Goal: Task Accomplishment & Management: Use online tool/utility

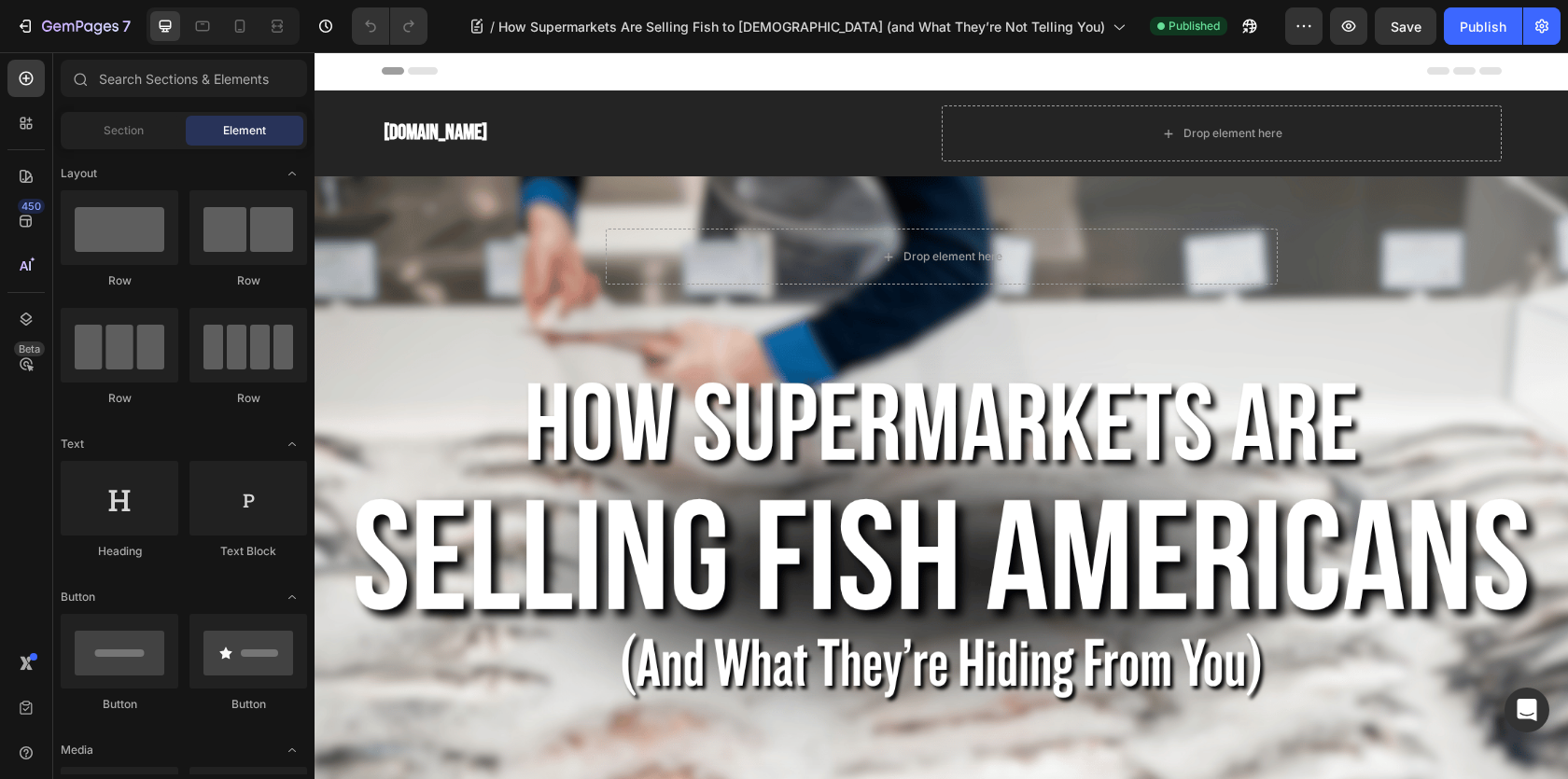
scroll to position [16, 0]
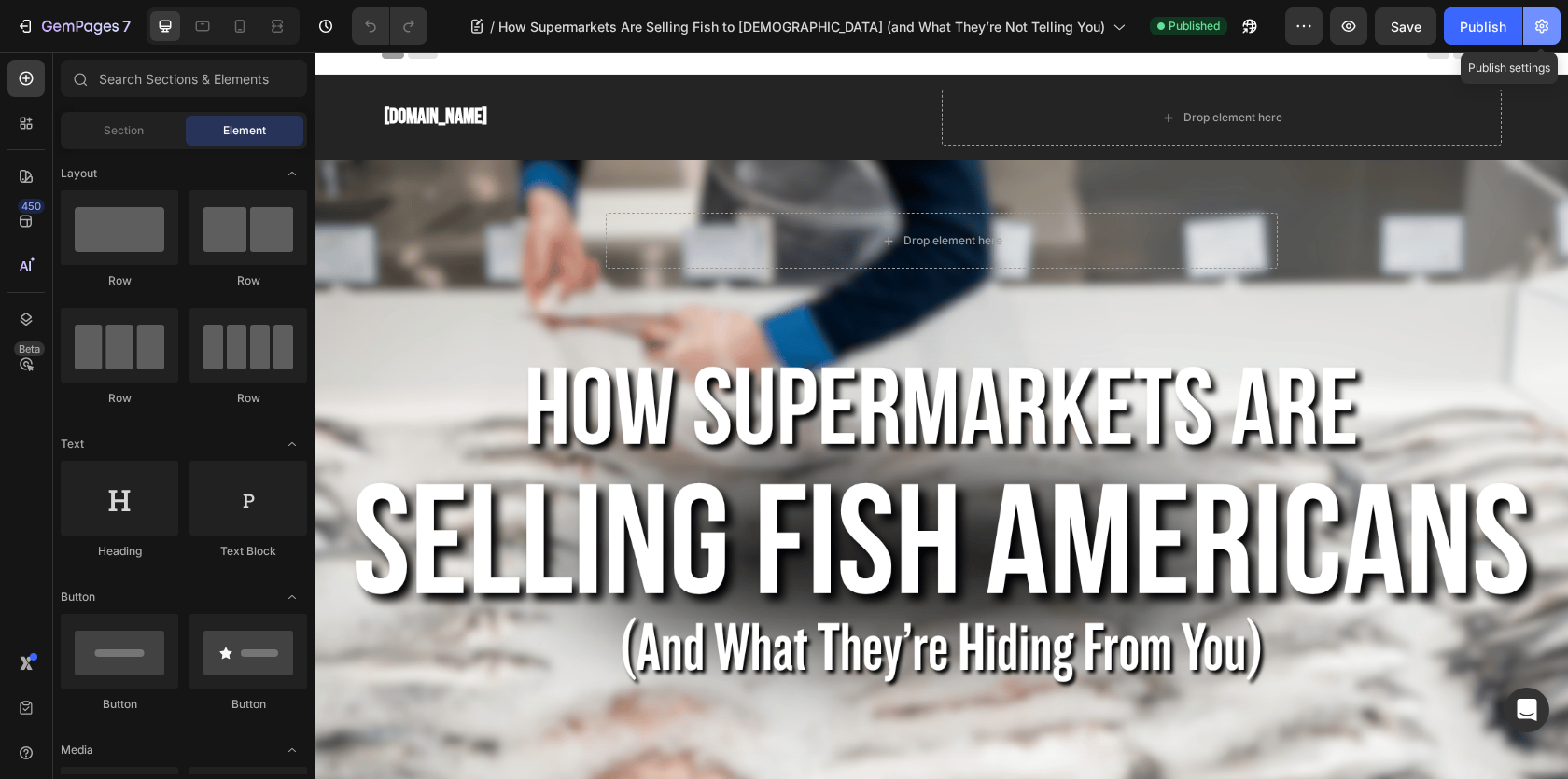
click at [1542, 25] on icon "button" at bounding box center [1541, 25] width 19 height 19
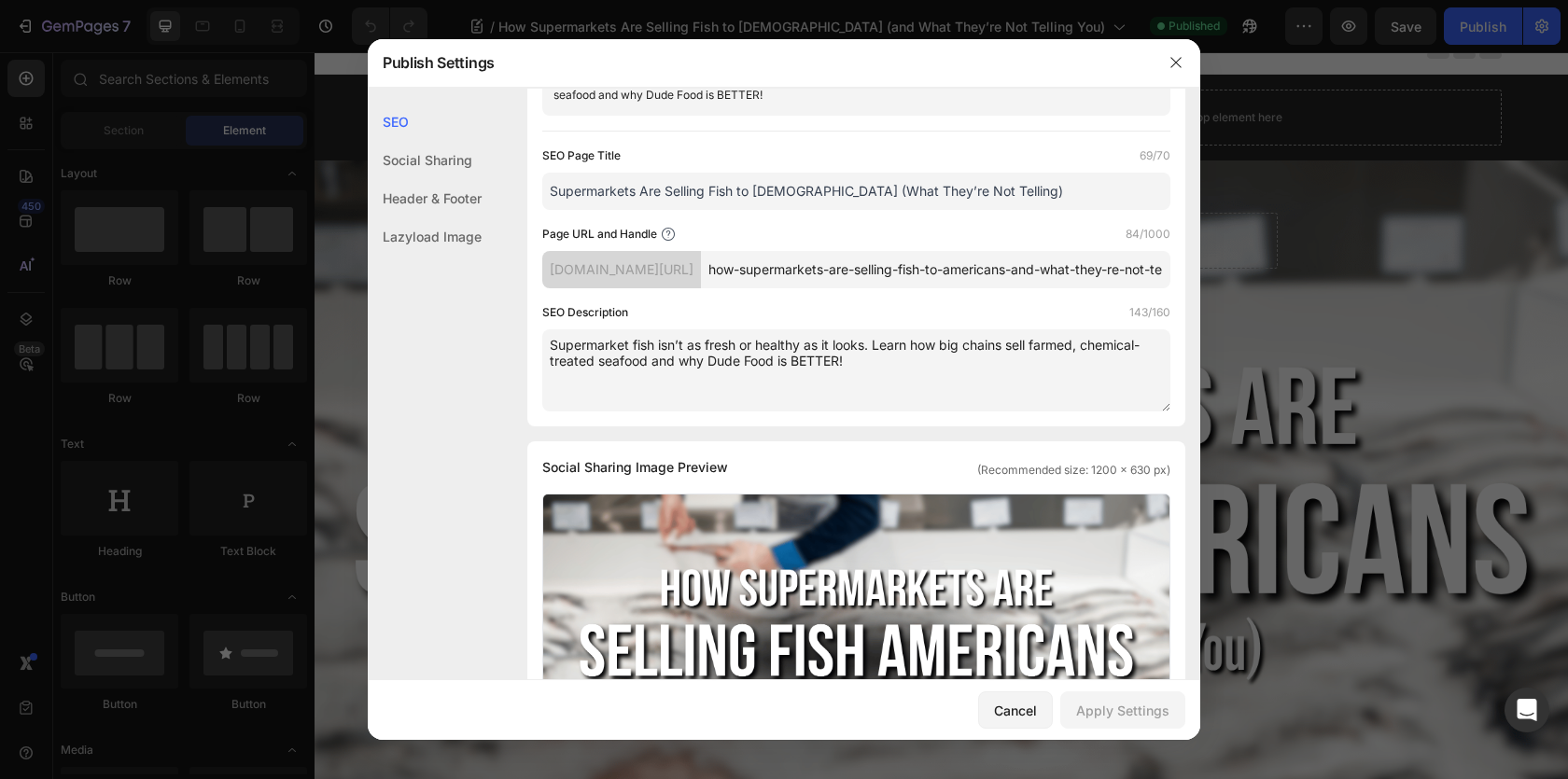
scroll to position [0, 0]
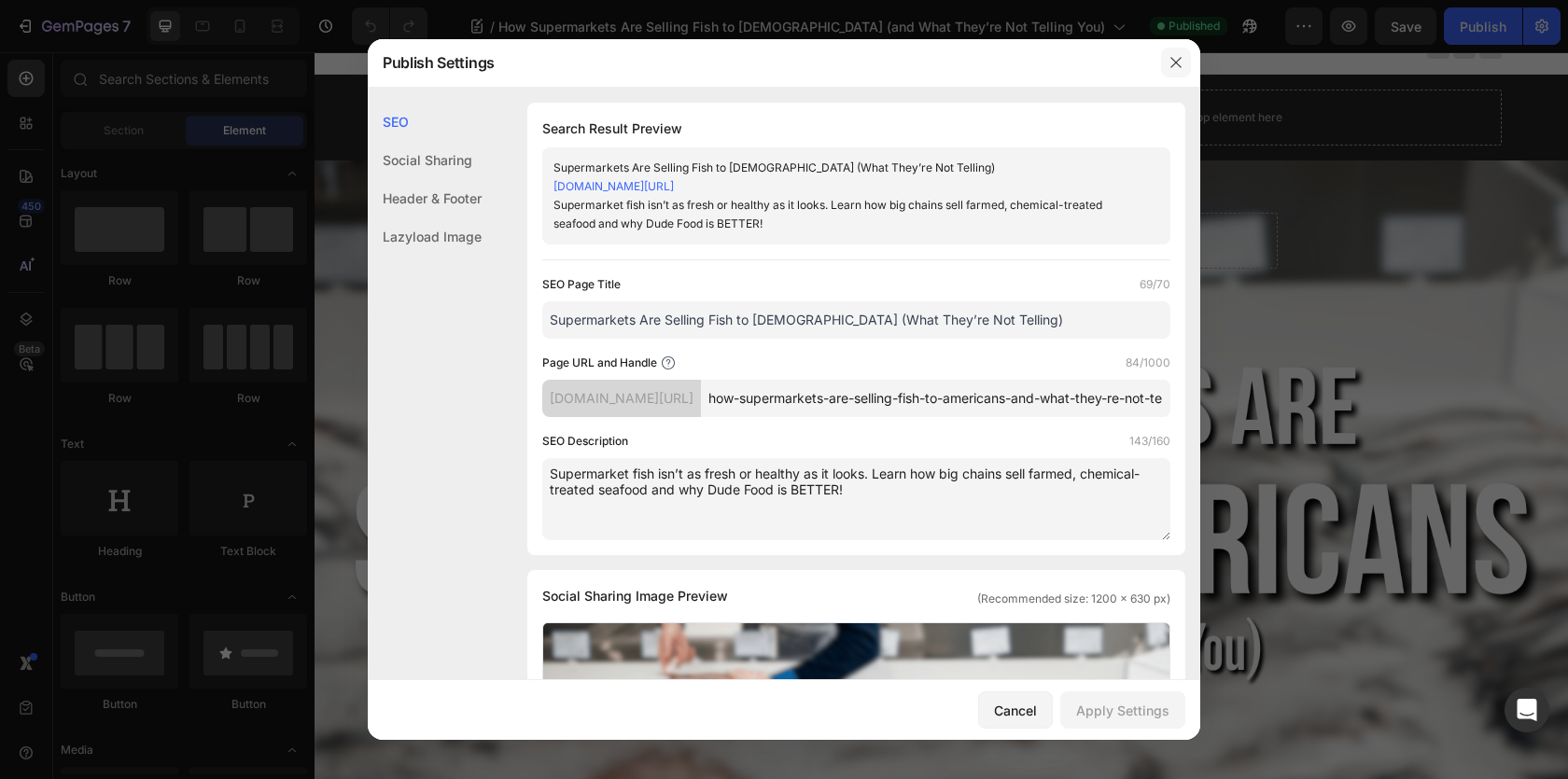
click at [1177, 60] on icon "button" at bounding box center [1175, 62] width 11 height 11
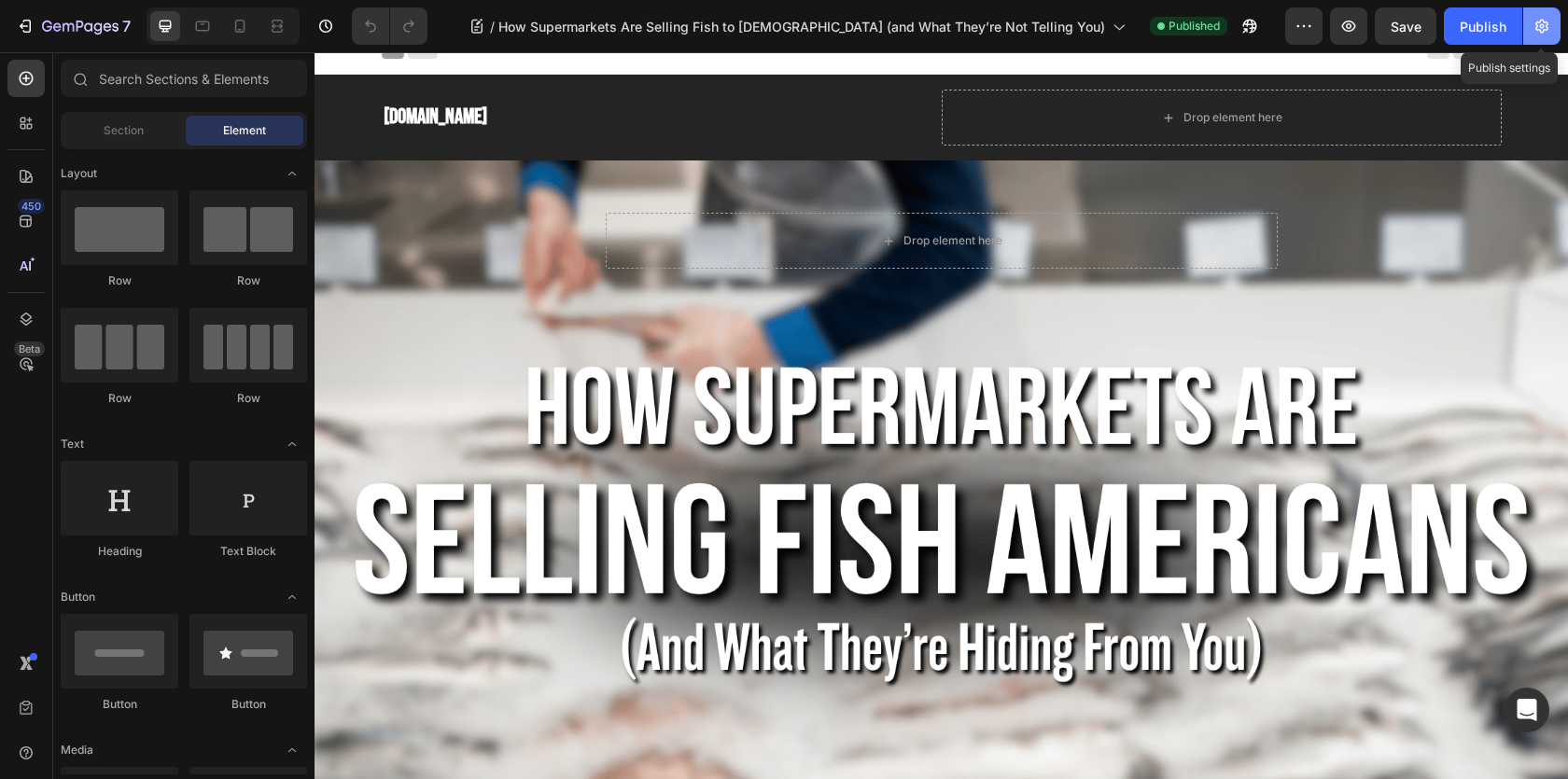
click at [1538, 20] on icon "button" at bounding box center [1541, 25] width 19 height 19
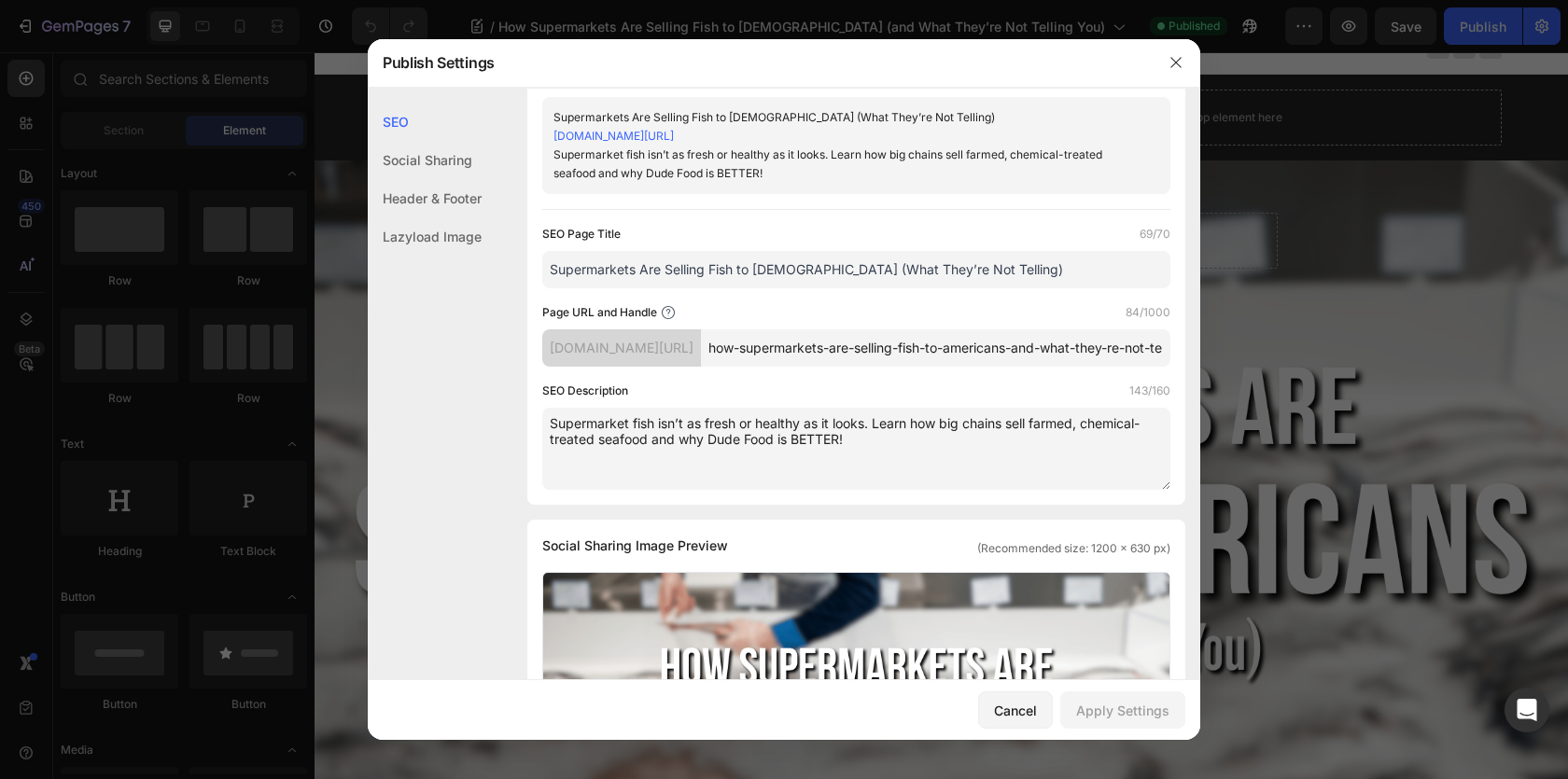
scroll to position [51, 0]
click at [851, 367] on input "how-supermarkets-are-selling-fish-to-americans-and-what-they-re-not-telling-you" at bounding box center [935, 348] width 469 height 37
drag, startPoint x: 782, startPoint y: 368, endPoint x: 582, endPoint y: 368, distance: 200.0
click at [582, 367] on div "[DOMAIN_NAME][URL]" at bounding box center [621, 348] width 159 height 37
drag, startPoint x: 586, startPoint y: 368, endPoint x: 608, endPoint y: 350, distance: 28.4
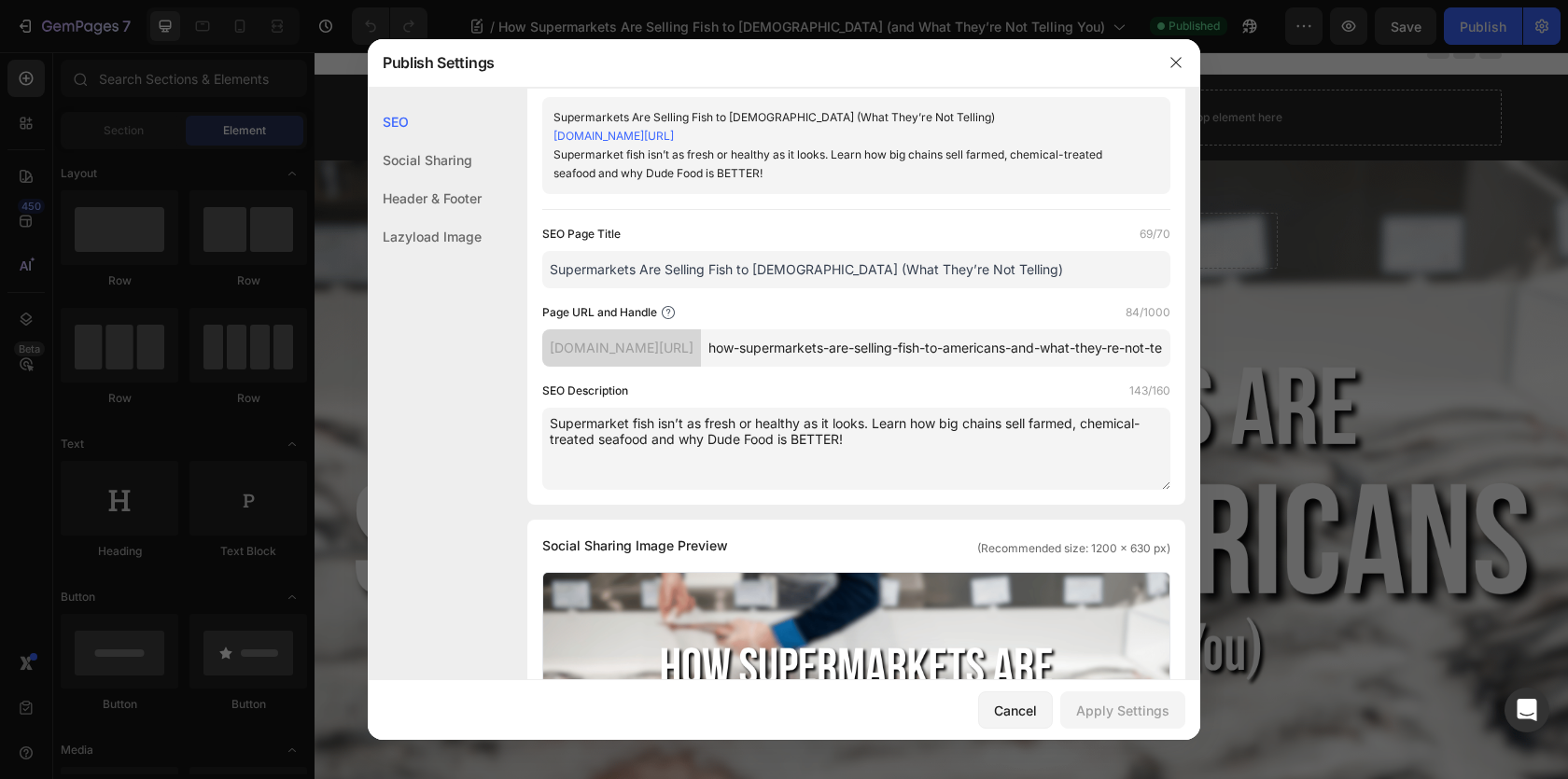
click at [586, 367] on div "[DOMAIN_NAME][URL]" at bounding box center [621, 348] width 159 height 37
click at [588, 367] on div "[DOMAIN_NAME][URL]" at bounding box center [621, 348] width 159 height 37
drag, startPoint x: 761, startPoint y: 366, endPoint x: 545, endPoint y: 367, distance: 216.0
click at [545, 367] on div "[DOMAIN_NAME][URL]" at bounding box center [621, 348] width 159 height 37
click at [932, 359] on input "how-supermarkets-are-selling-fish-to-americans-and-what-they-re-not-telling-you" at bounding box center [935, 348] width 469 height 37
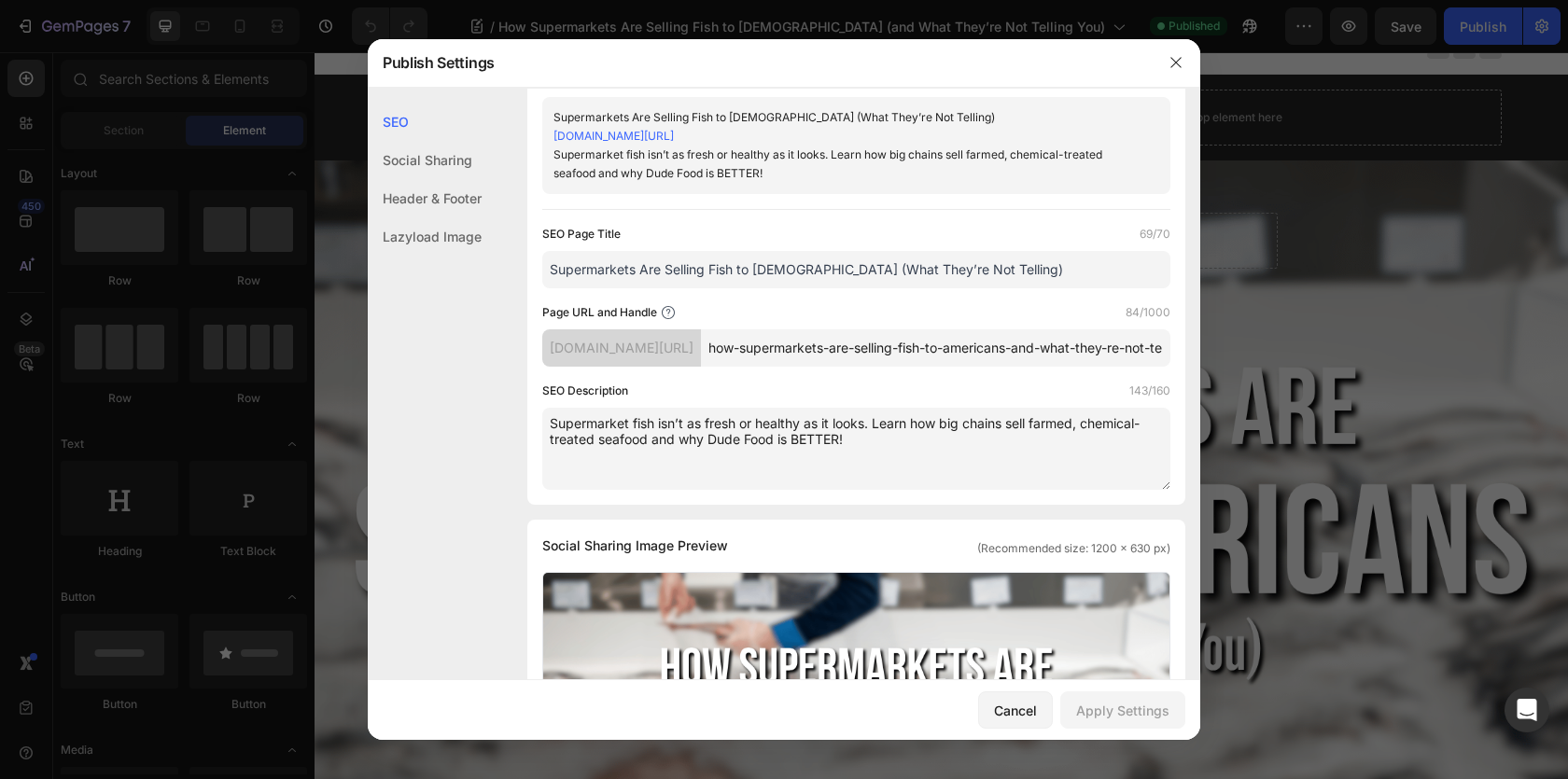
click at [933, 364] on input "how-supermarkets-are-selling-fish-to-americans-and-what-they-re-not-telling-you" at bounding box center [935, 348] width 469 height 37
click at [967, 365] on input "how-supermarkets-are-selling-fish-to-americans-and-what-they-re-not-telling-you" at bounding box center [935, 348] width 469 height 37
type input "how-supermarkets-are-svggggelling-fish-to-americans-and-what-they-re-not-tellin…"
drag, startPoint x: 552, startPoint y: 365, endPoint x: 796, endPoint y: 361, distance: 244.0
click at [701, 361] on div "[DOMAIN_NAME][URL]" at bounding box center [621, 348] width 159 height 37
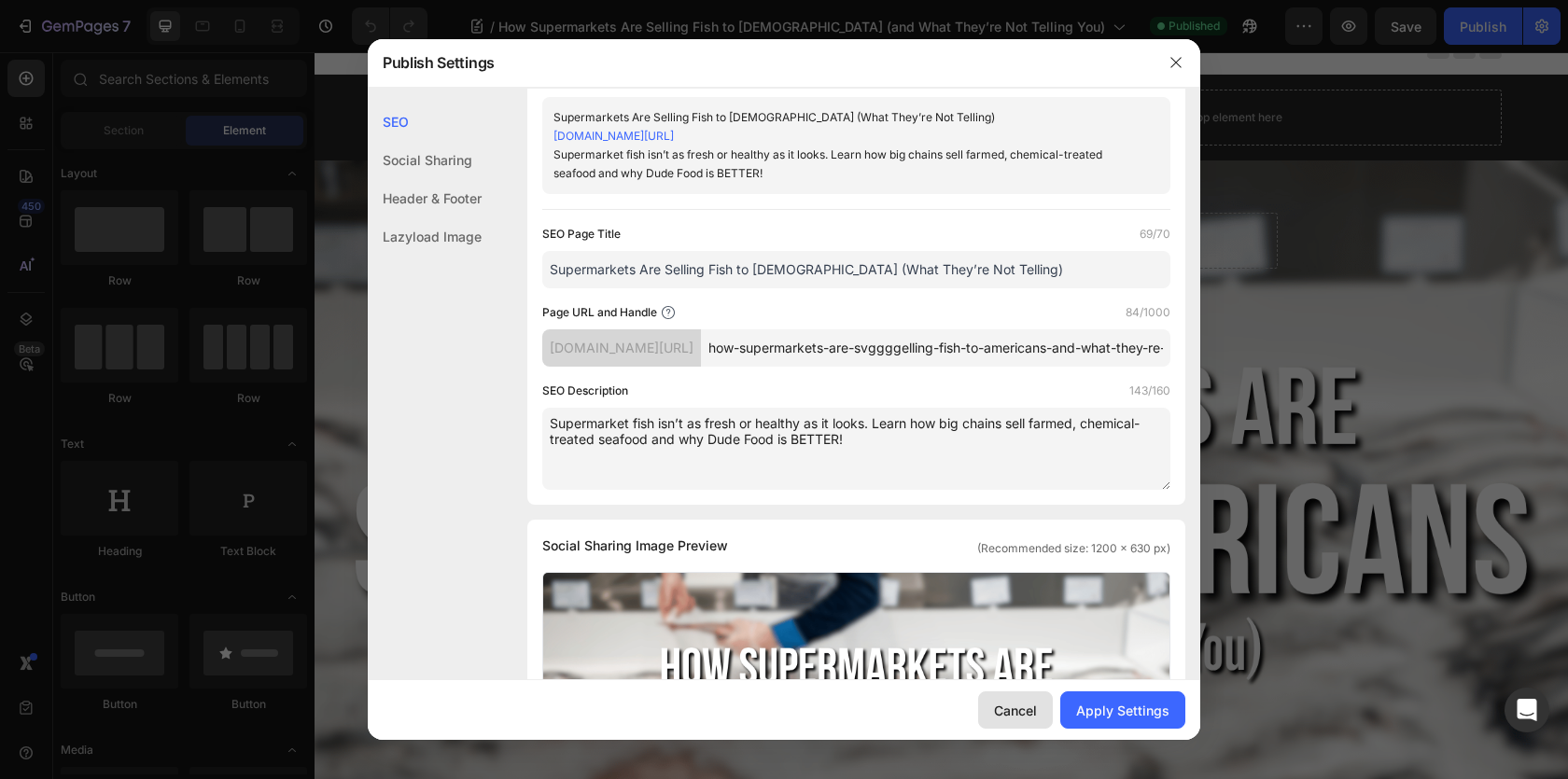
drag, startPoint x: 1006, startPoint y: 703, endPoint x: 611, endPoint y: 587, distance: 411.7
click at [1006, 703] on div "Cancel" at bounding box center [1015, 711] width 43 height 19
